Goal: Find specific page/section: Find specific page/section

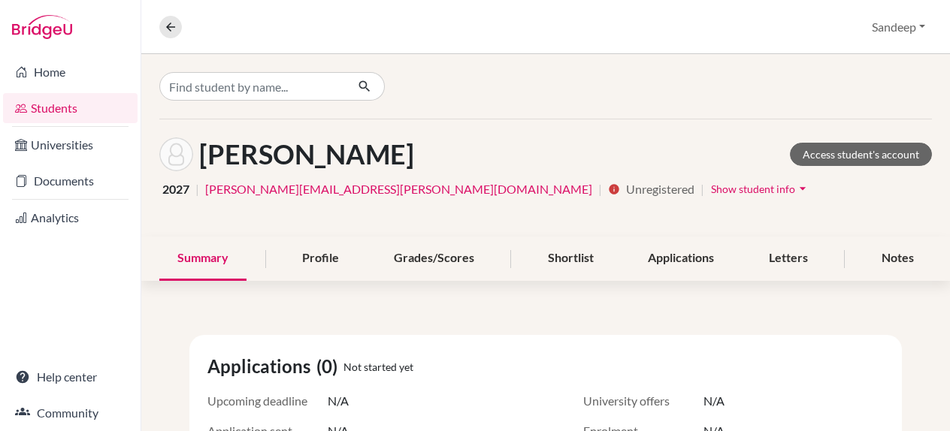
click at [795, 188] on icon "arrow_drop_down" at bounding box center [802, 188] width 15 height 15
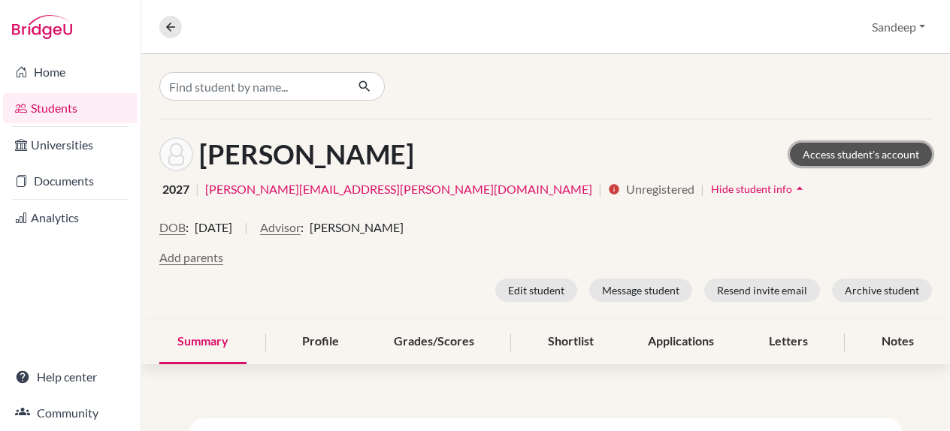
click at [825, 154] on link "Access student's account" at bounding box center [861, 154] width 142 height 23
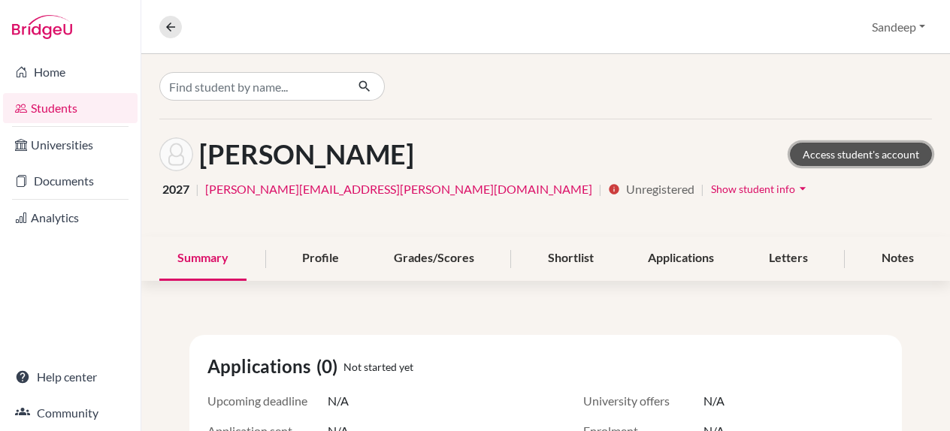
click at [845, 156] on link "Access student's account" at bounding box center [861, 154] width 142 height 23
